Goal: Task Accomplishment & Management: Manage account settings

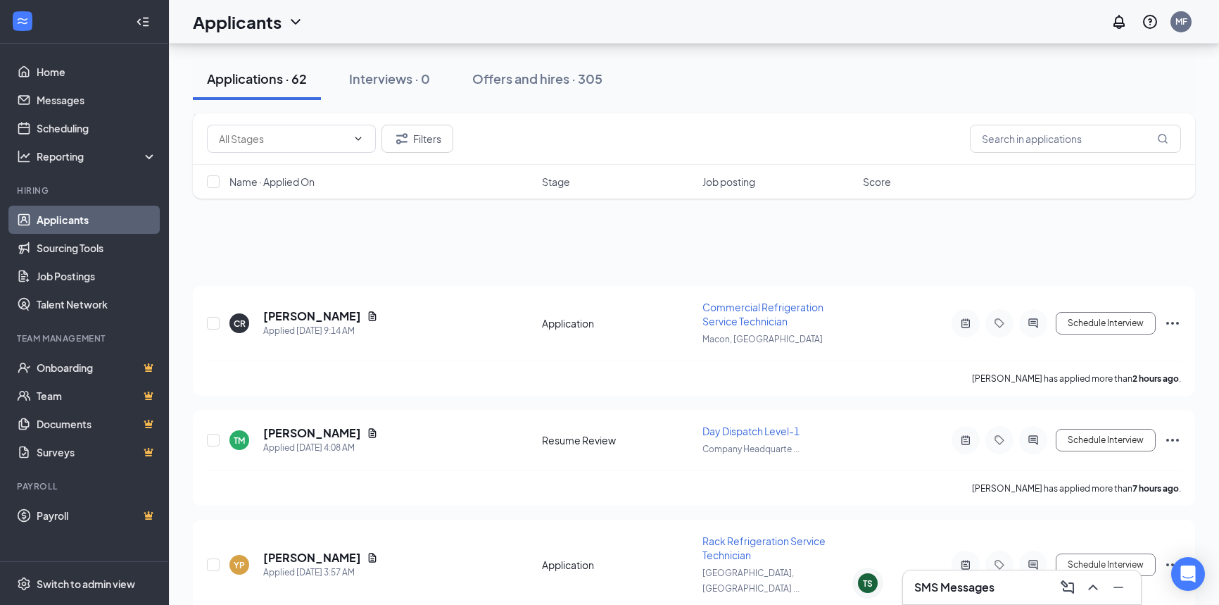
scroll to position [1727, 0]
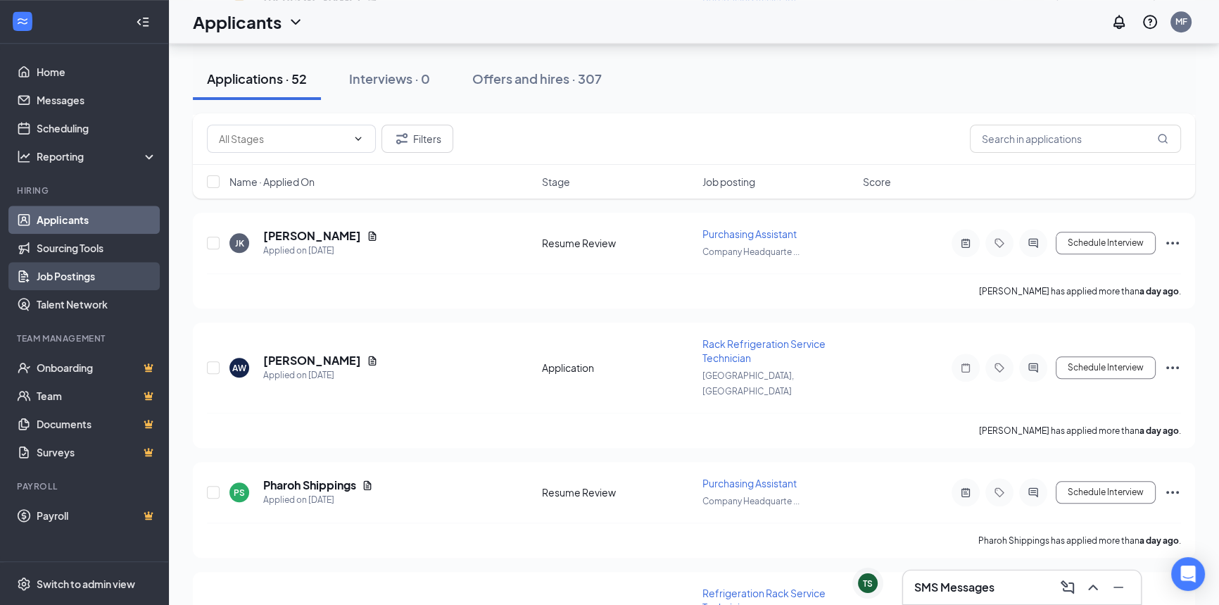
click at [72, 278] on link "Job Postings" at bounding box center [97, 276] width 120 height 28
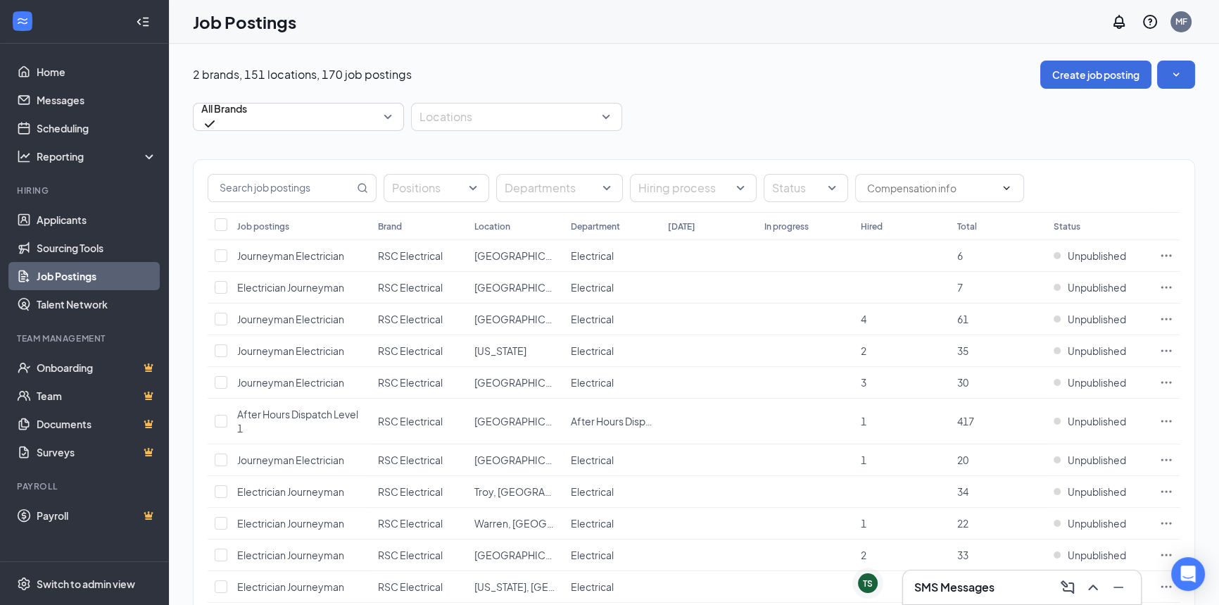
drag, startPoint x: 529, startPoint y: 131, endPoint x: 434, endPoint y: 156, distance: 98.8
click at [490, 116] on div at bounding box center [510, 117] width 190 height 23
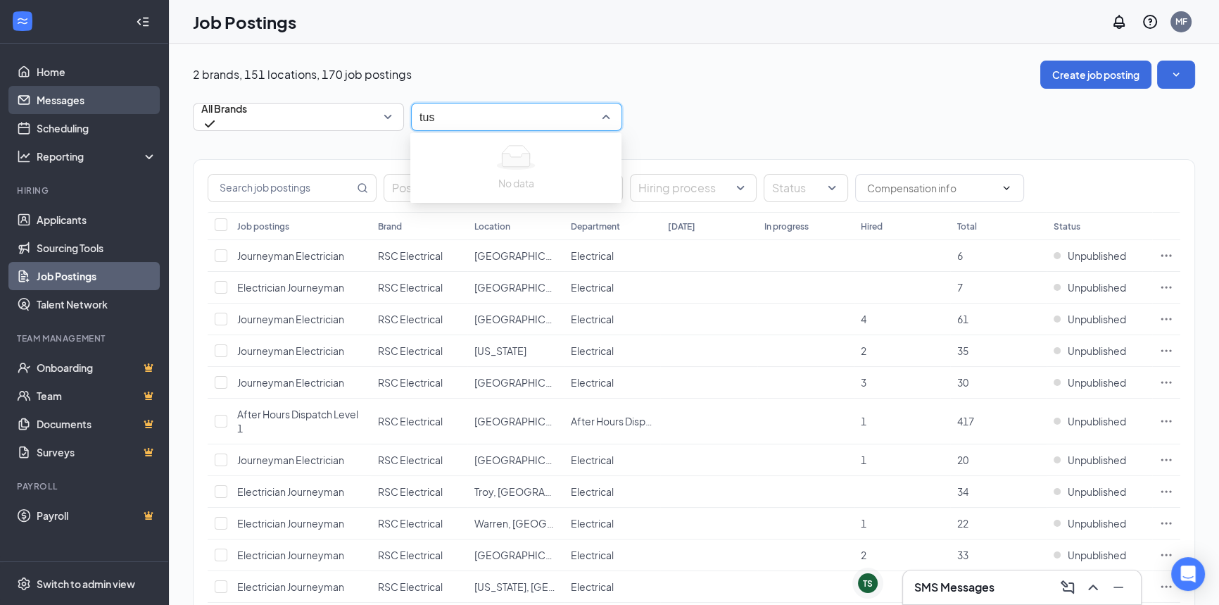
type input "tus"
click at [517, 118] on div at bounding box center [510, 117] width 190 height 23
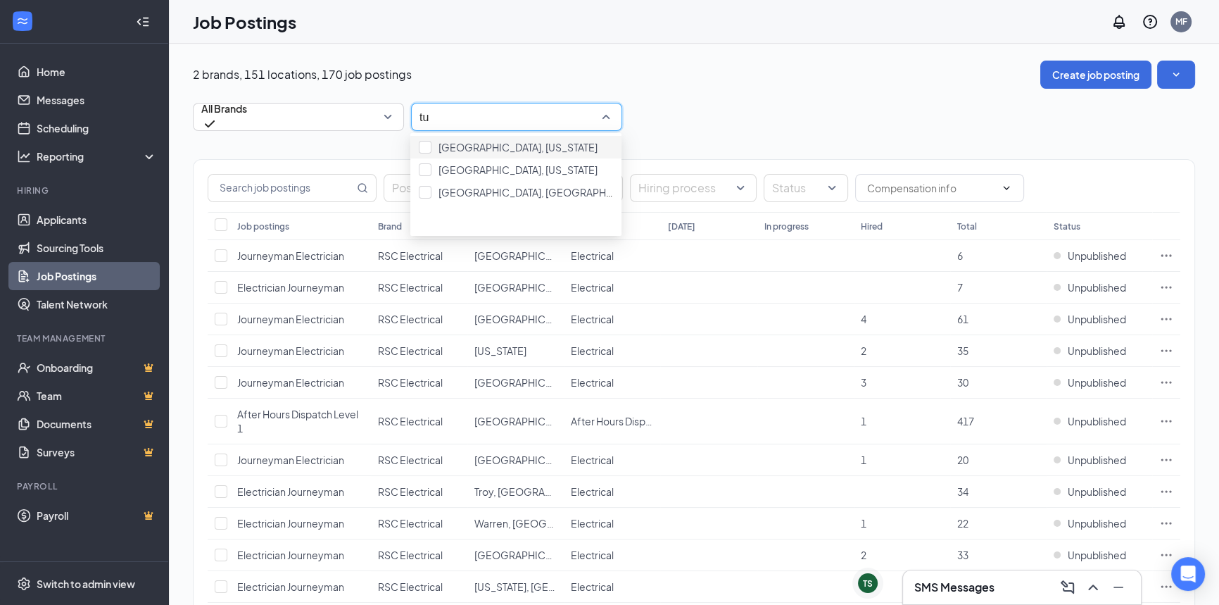
type input "tu"
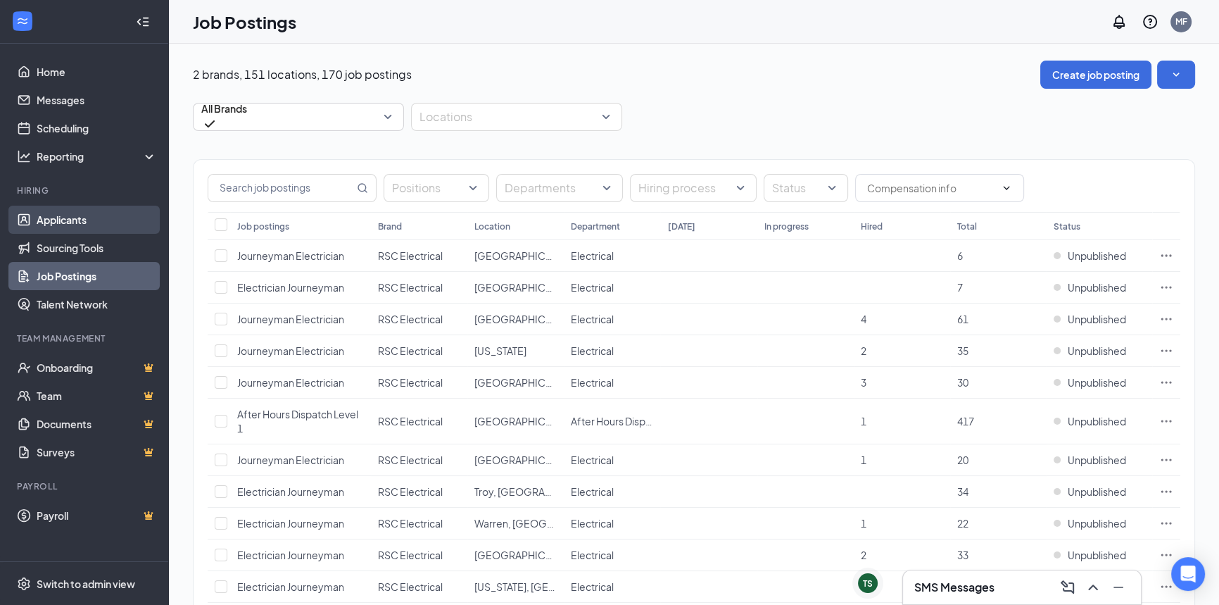
click at [103, 220] on link "Applicants" at bounding box center [97, 219] width 120 height 28
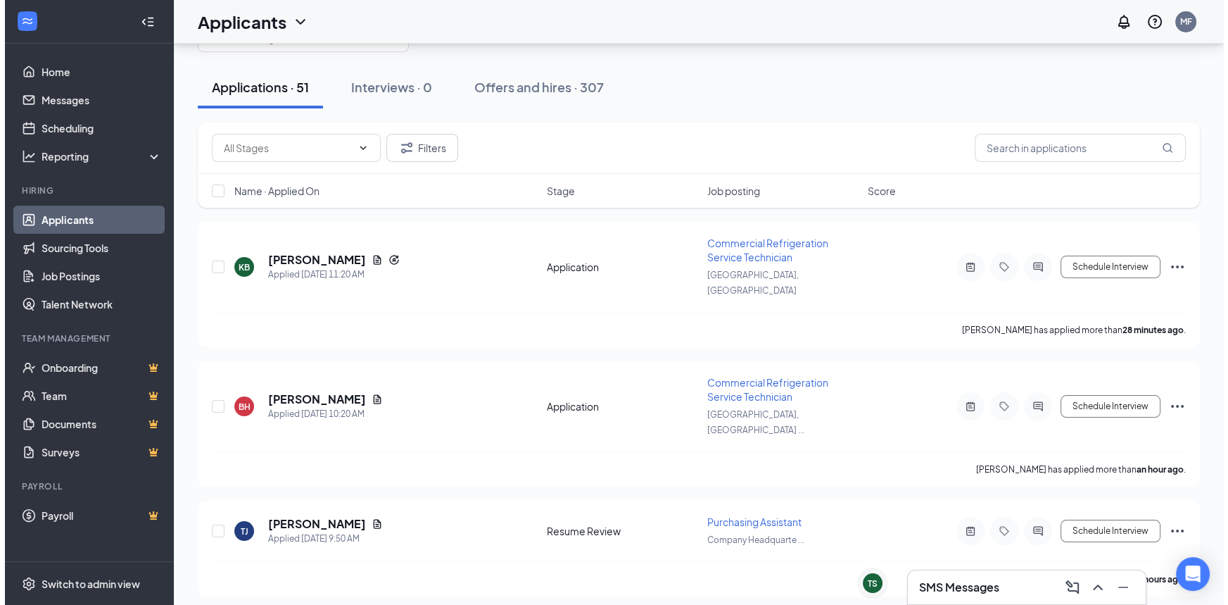
scroll to position [63, 0]
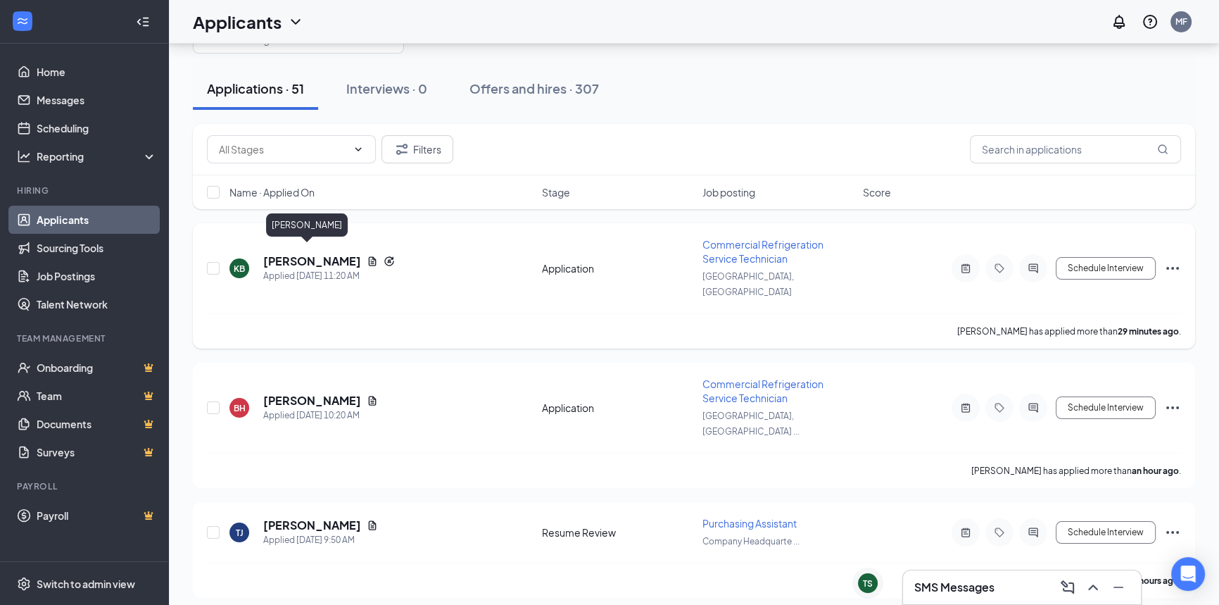
click at [297, 253] on h5 "[PERSON_NAME]" at bounding box center [312, 260] width 98 height 15
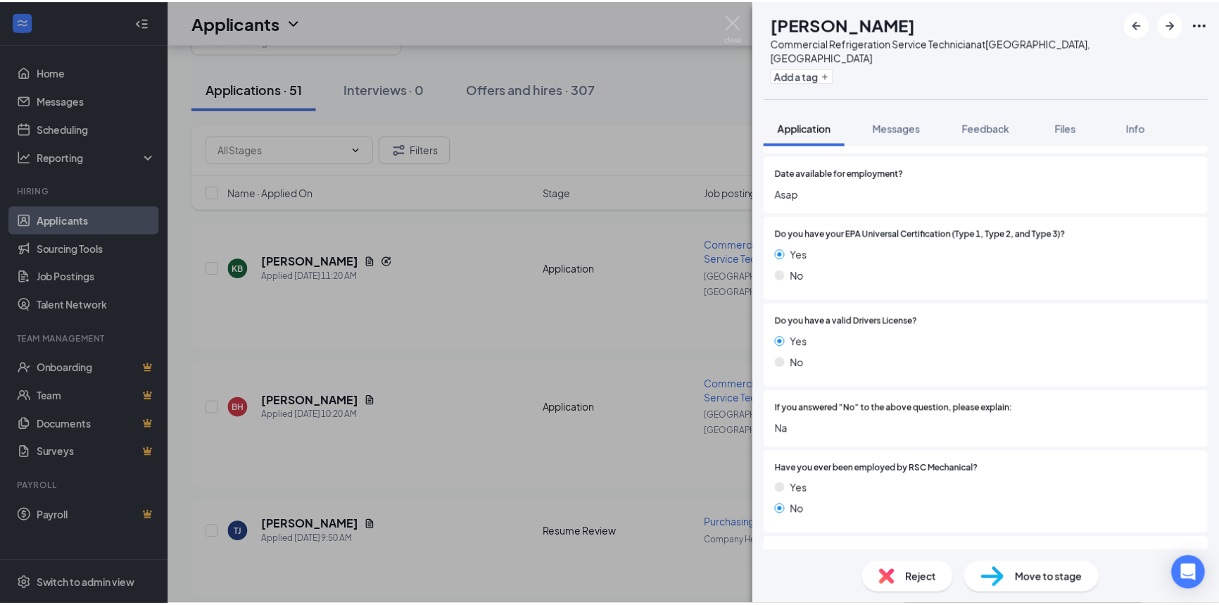
scroll to position [959, 0]
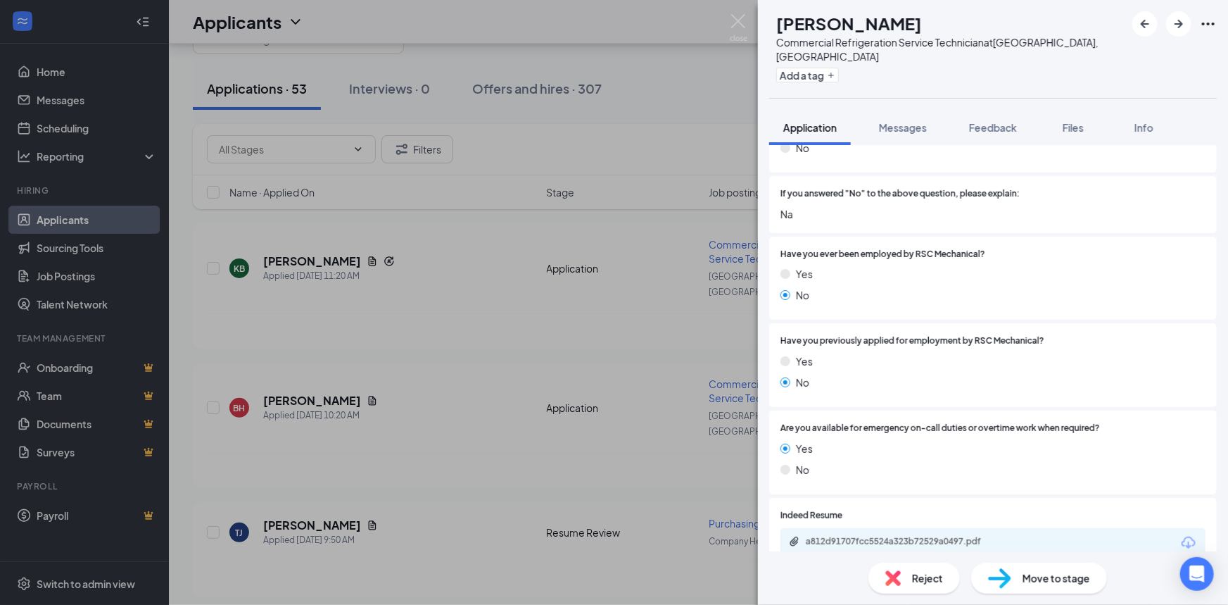
drag, startPoint x: 267, startPoint y: 396, endPoint x: 682, endPoint y: 291, distance: 427.4
click at [269, 396] on div "KB [PERSON_NAME] Commercial Refrigeration Service Technician at [GEOGRAPHIC_DAT…" at bounding box center [614, 302] width 1228 height 605
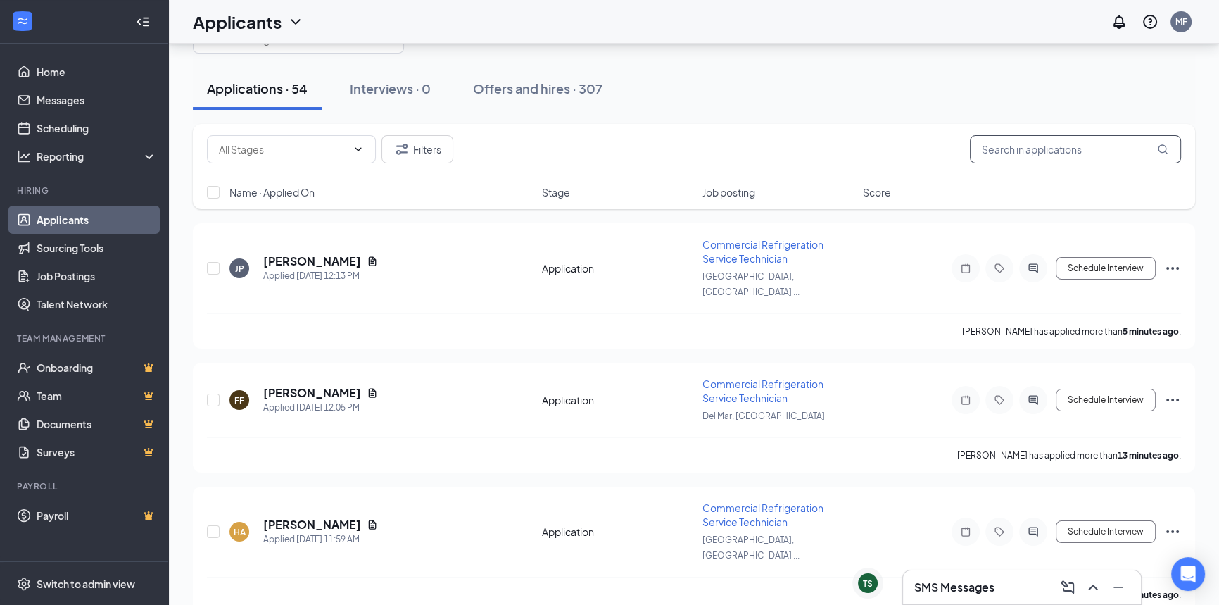
click at [992, 149] on input "text" at bounding box center [1075, 149] width 211 height 28
type input "jer"
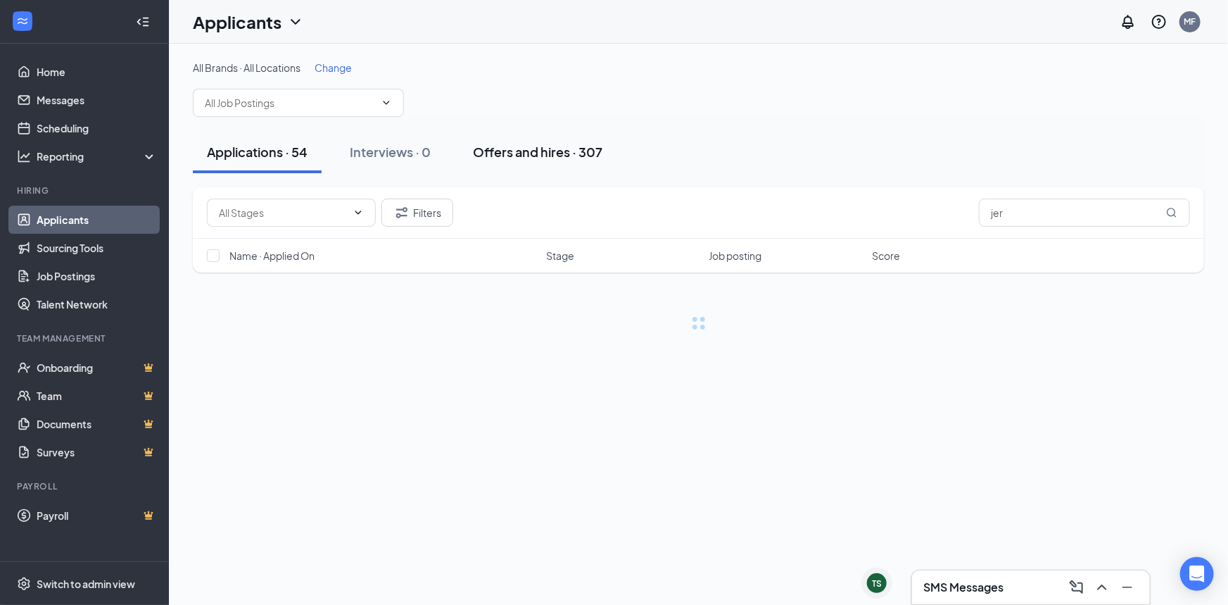
click at [562, 154] on div "Offers and hires · 307" at bounding box center [537, 152] width 129 height 18
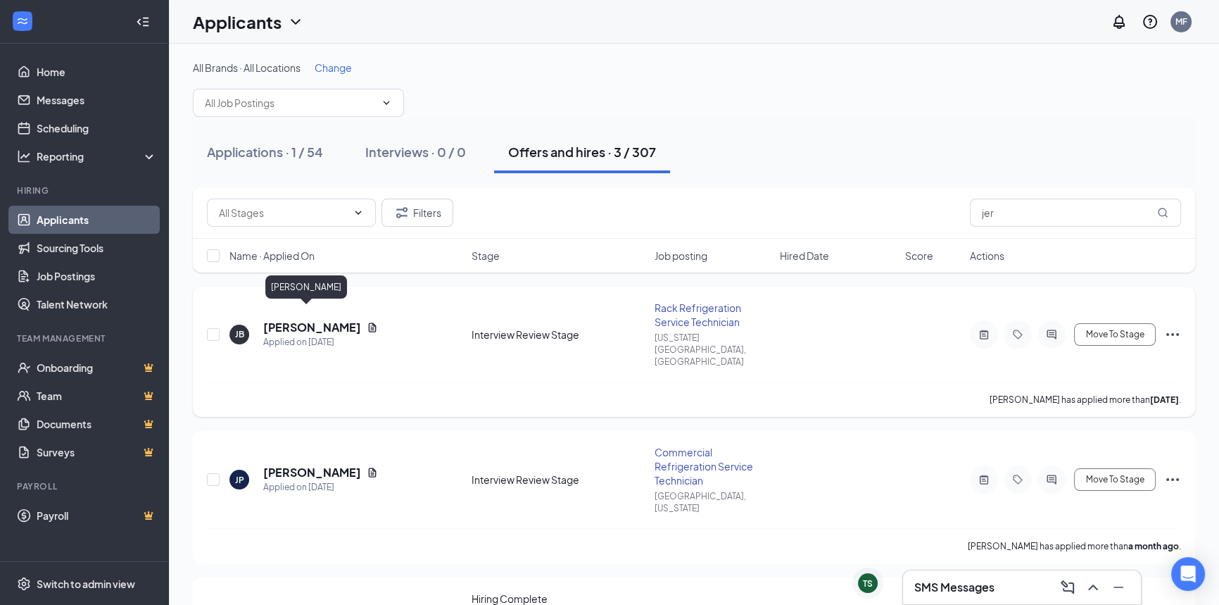
click at [295, 321] on h5 "[PERSON_NAME]" at bounding box center [312, 327] width 98 height 15
